Goal: Transaction & Acquisition: Purchase product/service

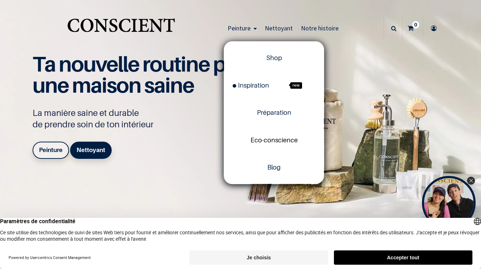
click at [280, 135] on link "Eco-conscience" at bounding box center [274, 139] width 100 height 27
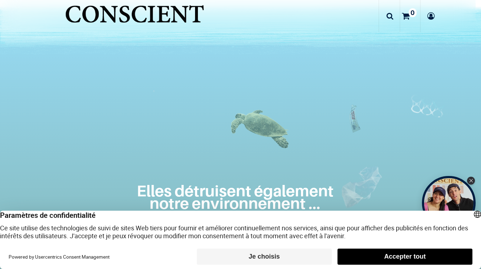
scroll to position [217, 0]
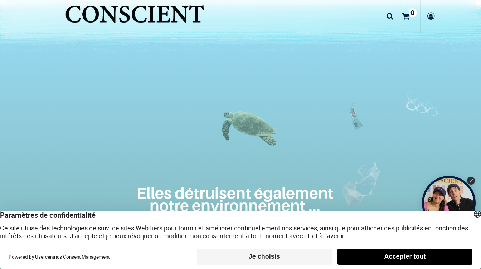
click at [366, 253] on button "Accepter tout" at bounding box center [404, 257] width 135 height 16
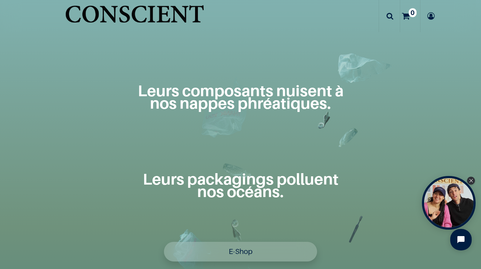
scroll to position [537, 0]
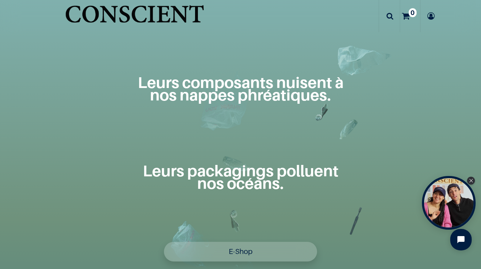
click at [252, 238] on div "E-Shop" at bounding box center [240, 251] width 179 height 35
click at [251, 245] on link "E-Shop" at bounding box center [240, 252] width 153 height 20
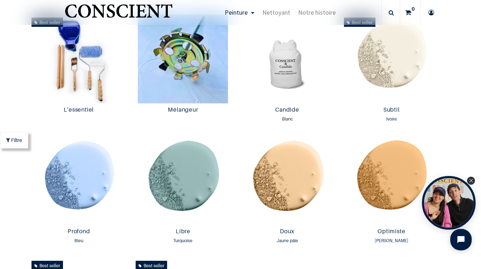
scroll to position [389, 0]
